Goal: Find specific page/section: Find specific page/section

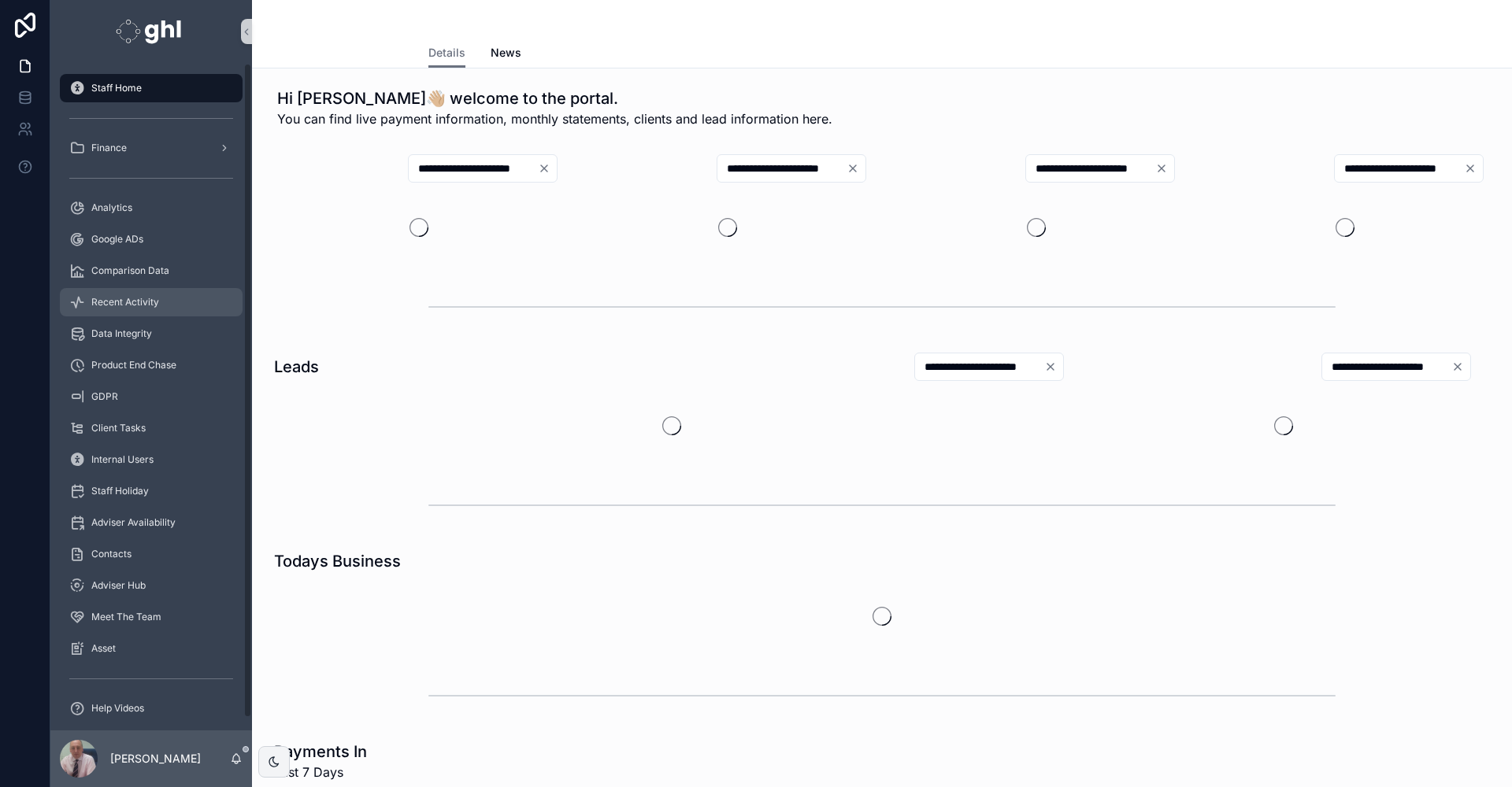
click at [127, 302] on span "Recent Activity" at bounding box center [125, 302] width 67 height 13
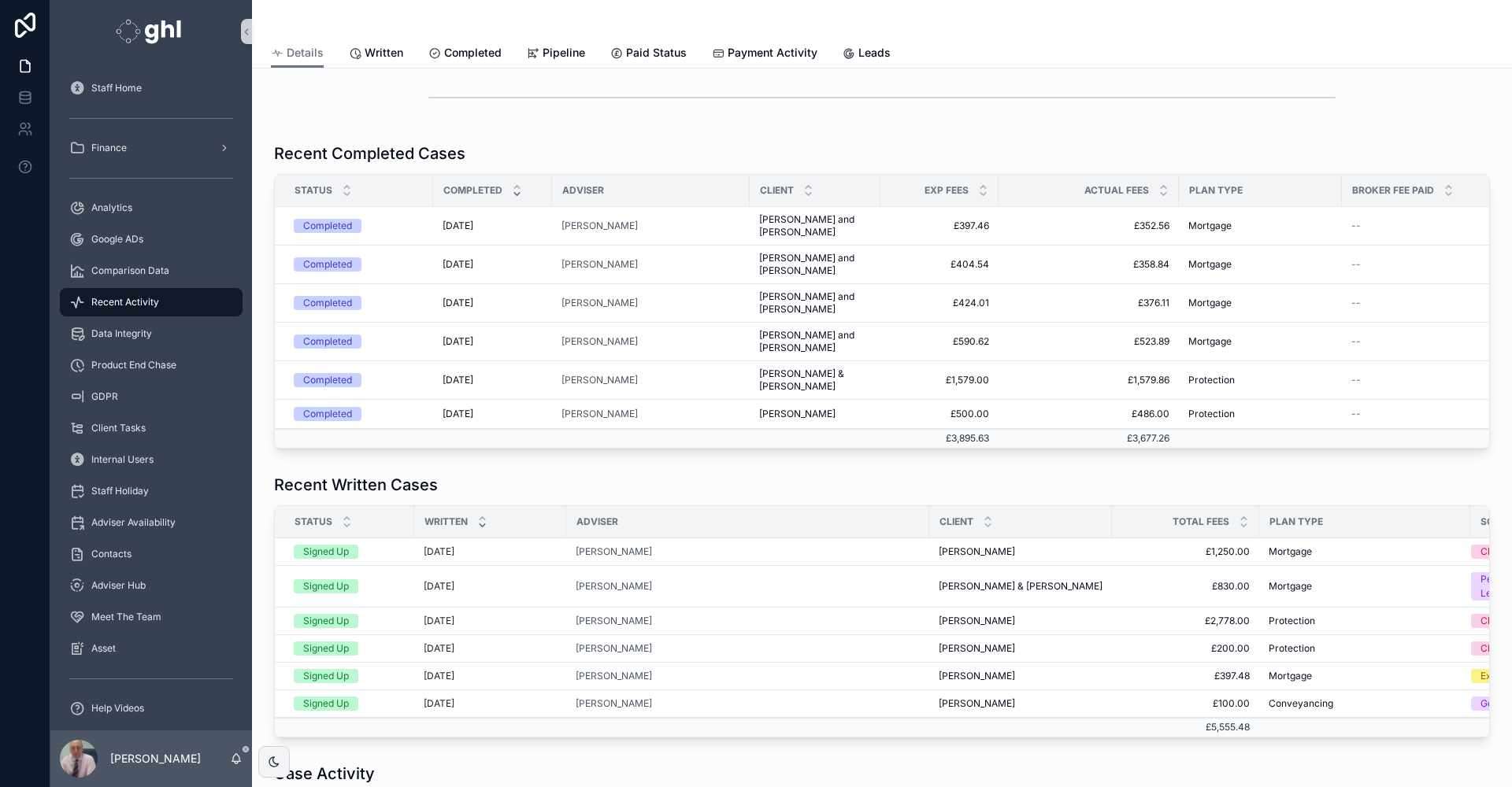
scroll to position [259, 0]
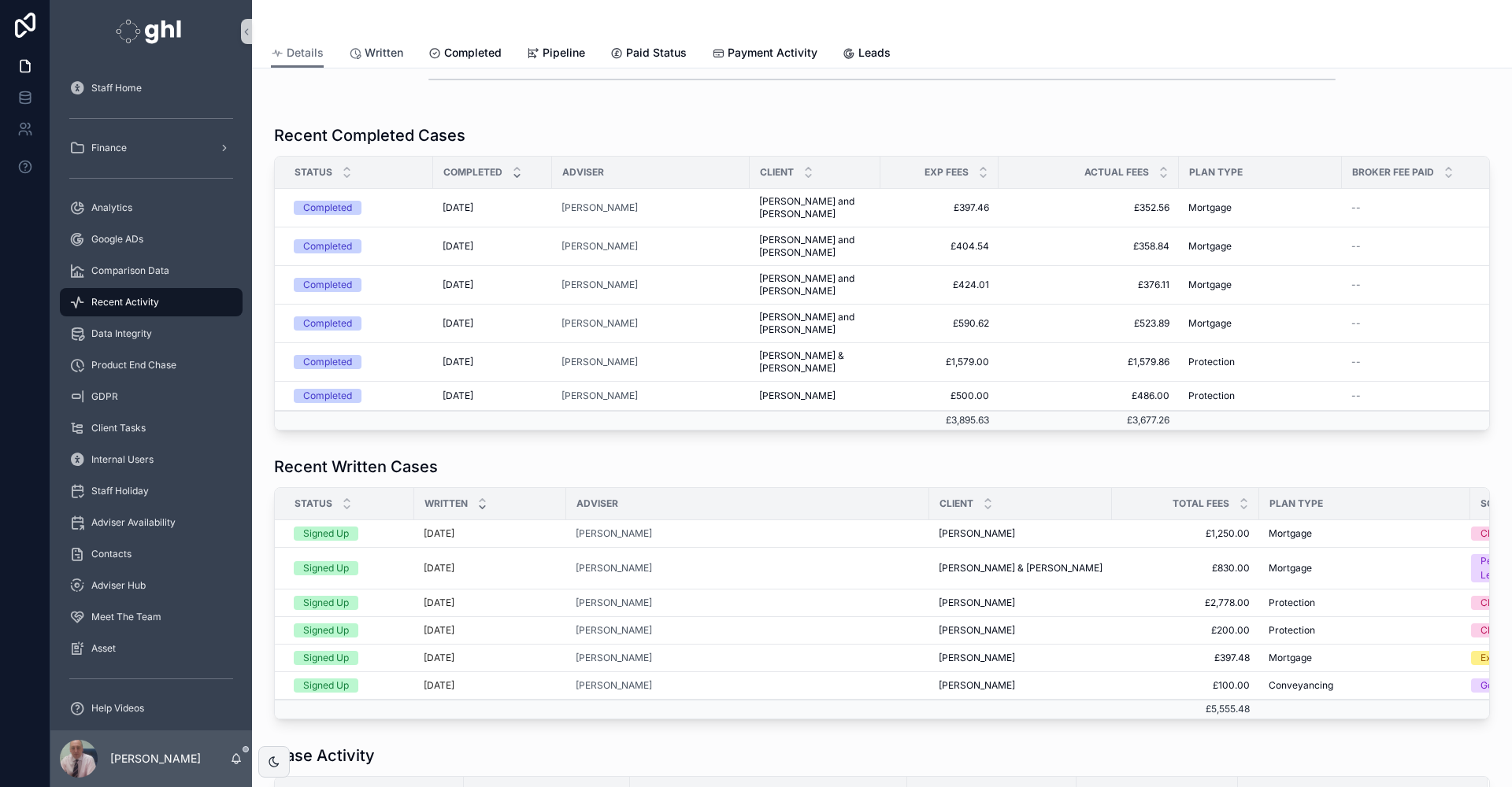
click at [386, 50] on span "Written" at bounding box center [384, 53] width 39 height 16
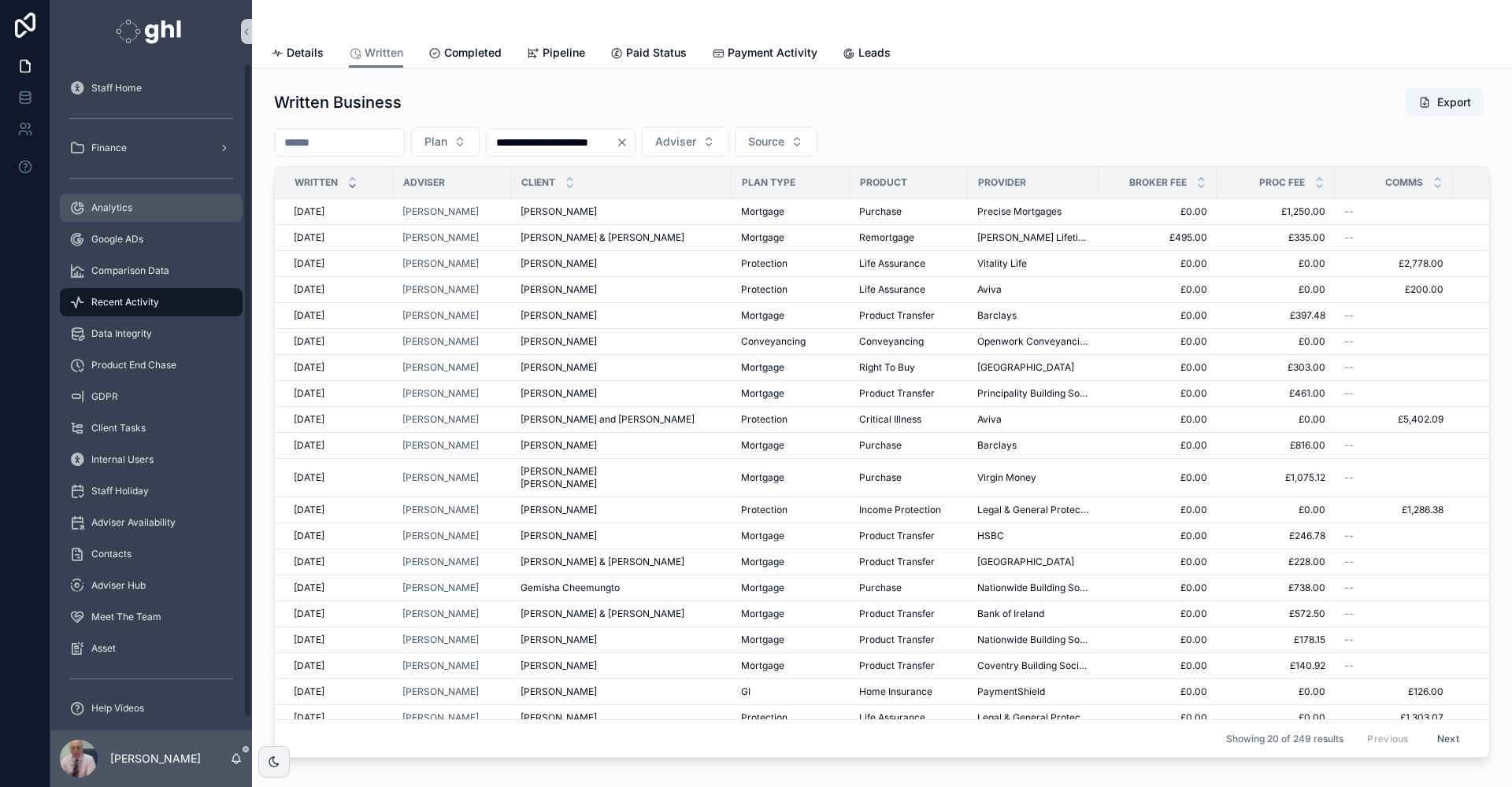
click at [108, 206] on span "Analytics" at bounding box center [112, 208] width 41 height 13
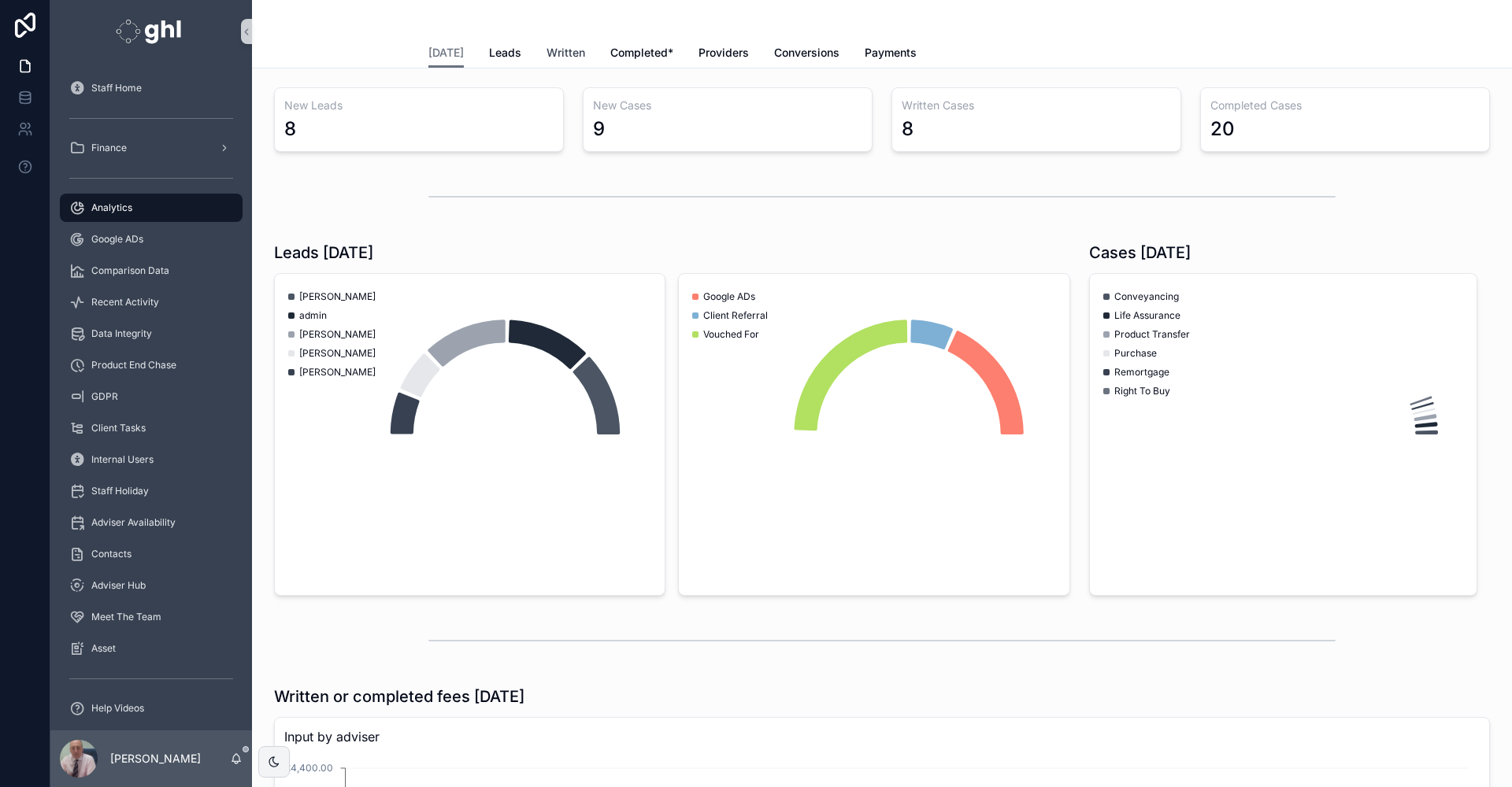
click at [554, 51] on span "Written" at bounding box center [566, 53] width 39 height 16
